Goal: Task Accomplishment & Management: Use online tool/utility

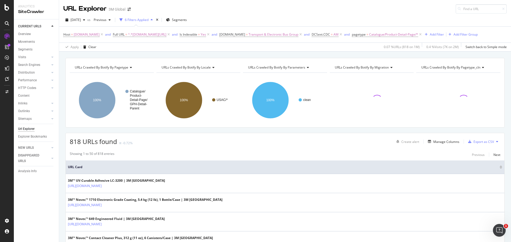
click at [495, 142] on button at bounding box center [497, 142] width 6 height 9
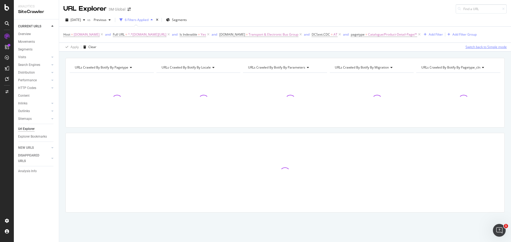
click at [485, 49] on div "Switch back to Simple mode" at bounding box center [485, 47] width 41 height 5
click at [485, 49] on div "Switch to Advanced Mode" at bounding box center [488, 47] width 38 height 5
click at [485, 49] on div "Switch back to Simple mode" at bounding box center [485, 47] width 41 height 5
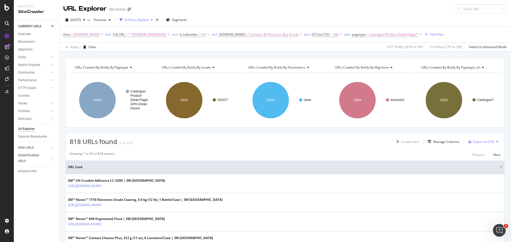
click at [496, 142] on icon at bounding box center [497, 141] width 2 height 3
click at [475, 141] on span "Export XML Sitemaps" at bounding box center [469, 142] width 31 height 5
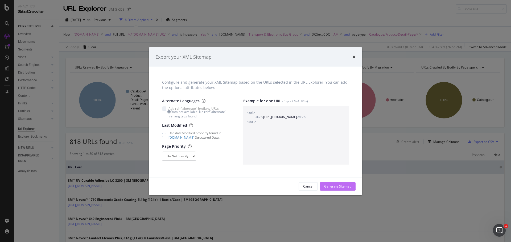
click at [343, 185] on div "Generate Sitemap" at bounding box center [337, 186] width 27 height 5
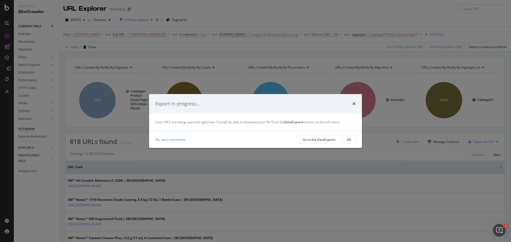
click at [350, 140] on div "OK" at bounding box center [349, 140] width 4 height 5
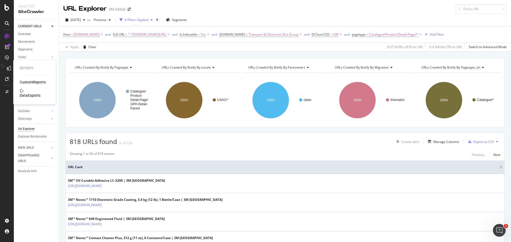
click at [31, 94] on div "DataExports" at bounding box center [30, 95] width 21 height 5
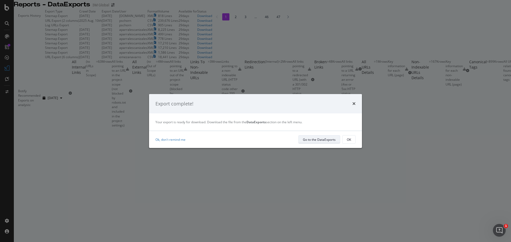
click at [325, 139] on div "Go to the DataExports" at bounding box center [319, 140] width 33 height 5
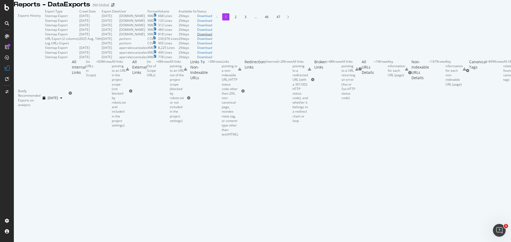
click at [212, 36] on div "Download" at bounding box center [204, 34] width 15 height 5
click at [212, 32] on div "Download" at bounding box center [204, 29] width 15 height 5
click at [212, 27] on div "Download" at bounding box center [204, 25] width 15 height 5
click at [212, 23] on div "Download" at bounding box center [204, 20] width 15 height 5
click at [212, 23] on td "Download" at bounding box center [204, 20] width 15 height 5
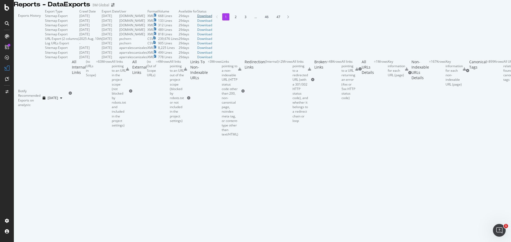
click at [212, 18] on div "Download" at bounding box center [204, 16] width 15 height 5
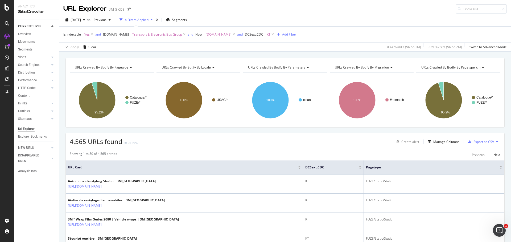
click at [496, 141] on icon at bounding box center [497, 141] width 2 height 3
click at [468, 140] on span "Export XML Sitemaps" at bounding box center [469, 142] width 31 height 5
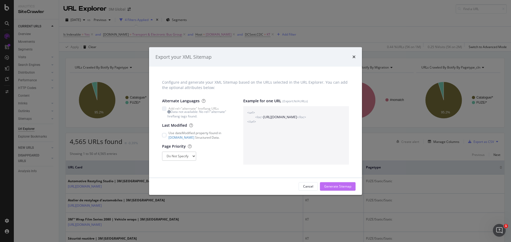
click at [350, 184] on div "Generate Sitemap" at bounding box center [337, 187] width 27 height 8
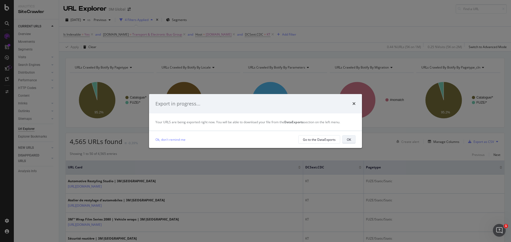
click at [348, 137] on div "OK" at bounding box center [349, 139] width 4 height 7
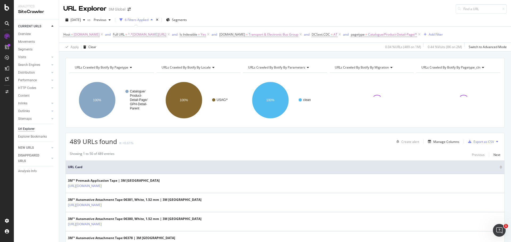
click at [495, 141] on button at bounding box center [497, 142] width 6 height 9
click at [480, 143] on span "Export XML Sitemaps" at bounding box center [469, 142] width 31 height 5
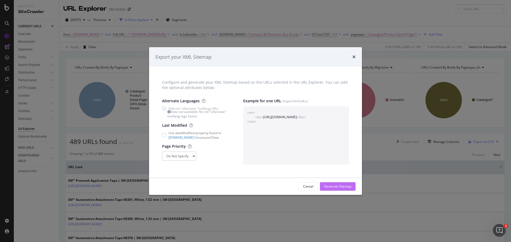
click at [327, 184] on div "Generate Sitemap" at bounding box center [337, 187] width 27 height 8
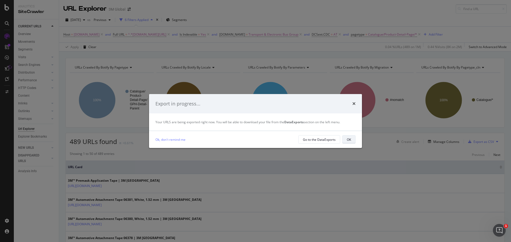
click at [349, 139] on div "OK" at bounding box center [349, 140] width 4 height 5
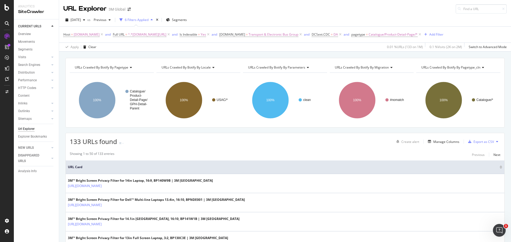
click at [496, 142] on icon at bounding box center [497, 141] width 2 height 3
click at [472, 143] on span "Export XML Sitemaps" at bounding box center [469, 142] width 31 height 5
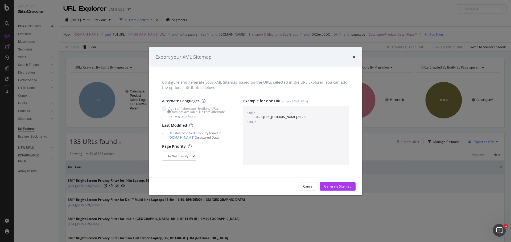
click at [331, 188] on div "Generate Sitemap" at bounding box center [337, 186] width 27 height 5
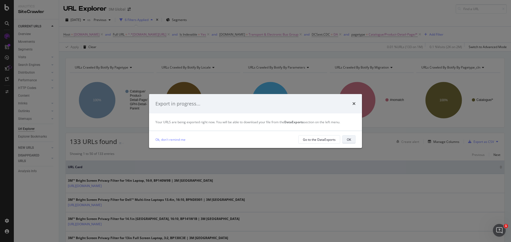
click at [349, 141] on div "OK" at bounding box center [349, 140] width 4 height 5
click at [350, 140] on div "OK" at bounding box center [349, 140] width 4 height 5
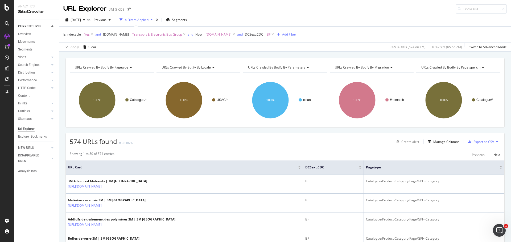
click at [494, 141] on button at bounding box center [497, 142] width 6 height 9
click at [465, 142] on span "Export XML Sitemaps" at bounding box center [469, 142] width 31 height 5
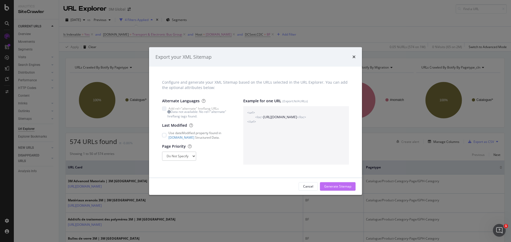
click at [344, 184] on div "Generate Sitemap" at bounding box center [337, 187] width 27 height 8
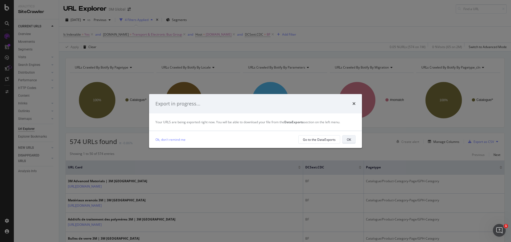
click at [349, 136] on div "OK" at bounding box center [349, 139] width 4 height 7
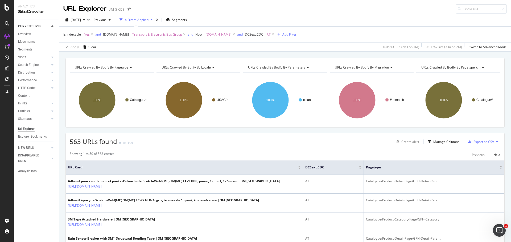
click at [496, 141] on icon at bounding box center [497, 141] width 2 height 3
click at [481, 142] on span "Export XML Sitemaps" at bounding box center [469, 142] width 31 height 5
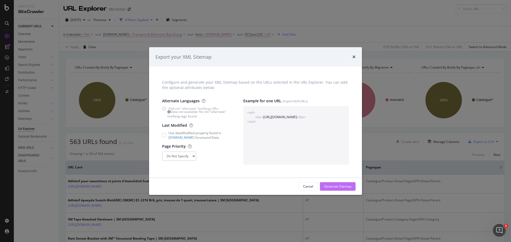
click at [335, 190] on div "Generate Sitemap" at bounding box center [337, 187] width 27 height 8
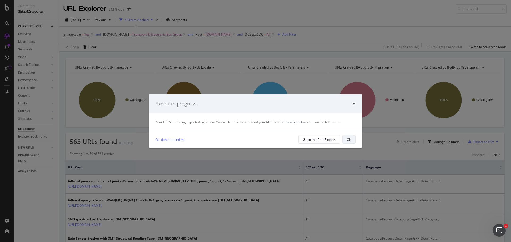
click at [350, 140] on div "OK" at bounding box center [349, 140] width 4 height 5
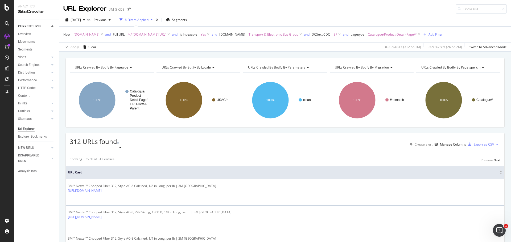
click at [494, 141] on button at bounding box center [497, 144] width 6 height 9
click at [477, 143] on span "Export XML Sitemaps" at bounding box center [469, 142] width 31 height 5
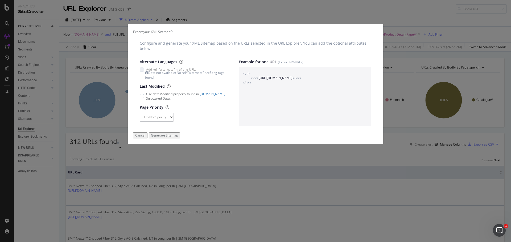
click at [178, 138] on div "Generate Sitemap" at bounding box center [164, 135] width 27 height 5
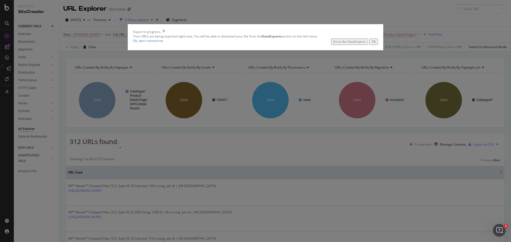
click at [369, 45] on button "OK" at bounding box center [373, 42] width 9 height 6
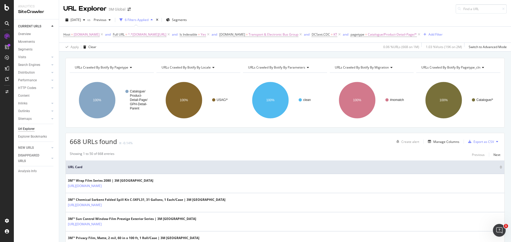
click at [494, 141] on button at bounding box center [497, 142] width 6 height 9
click at [469, 143] on span "Export XML Sitemaps" at bounding box center [469, 142] width 31 height 5
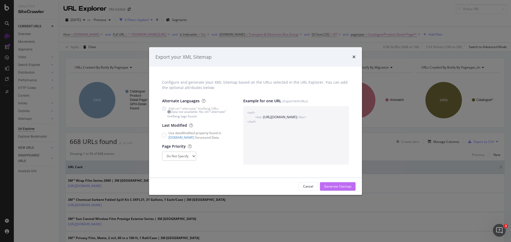
click at [336, 188] on div "Generate Sitemap" at bounding box center [337, 186] width 27 height 5
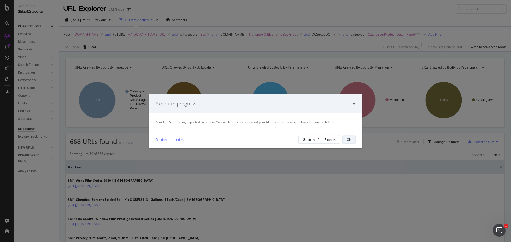
click at [350, 142] on div "OK" at bounding box center [349, 140] width 4 height 5
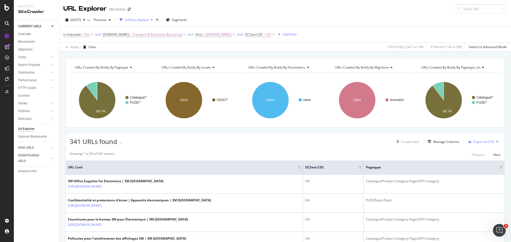
click at [496, 142] on icon at bounding box center [497, 141] width 2 height 3
click at [476, 142] on span "Export XML Sitemaps" at bounding box center [469, 142] width 31 height 5
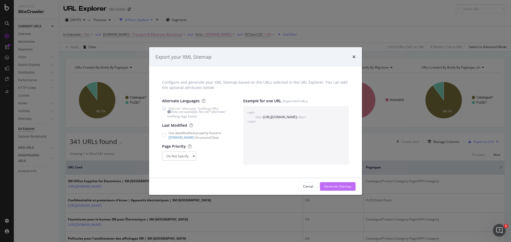
click at [342, 188] on div "Generate Sitemap" at bounding box center [337, 186] width 27 height 5
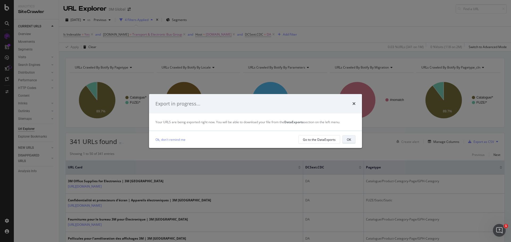
click at [351, 139] on button "OK" at bounding box center [348, 139] width 13 height 9
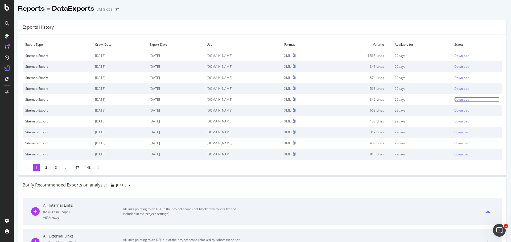
click at [459, 98] on div "Download" at bounding box center [461, 99] width 15 height 5
click at [455, 89] on div "Download" at bounding box center [461, 88] width 15 height 5
click at [455, 79] on div "Download" at bounding box center [461, 78] width 15 height 5
click at [456, 67] on div "Download" at bounding box center [461, 66] width 15 height 5
click at [458, 55] on div "Download" at bounding box center [461, 55] width 15 height 5
